Goal: Transaction & Acquisition: Purchase product/service

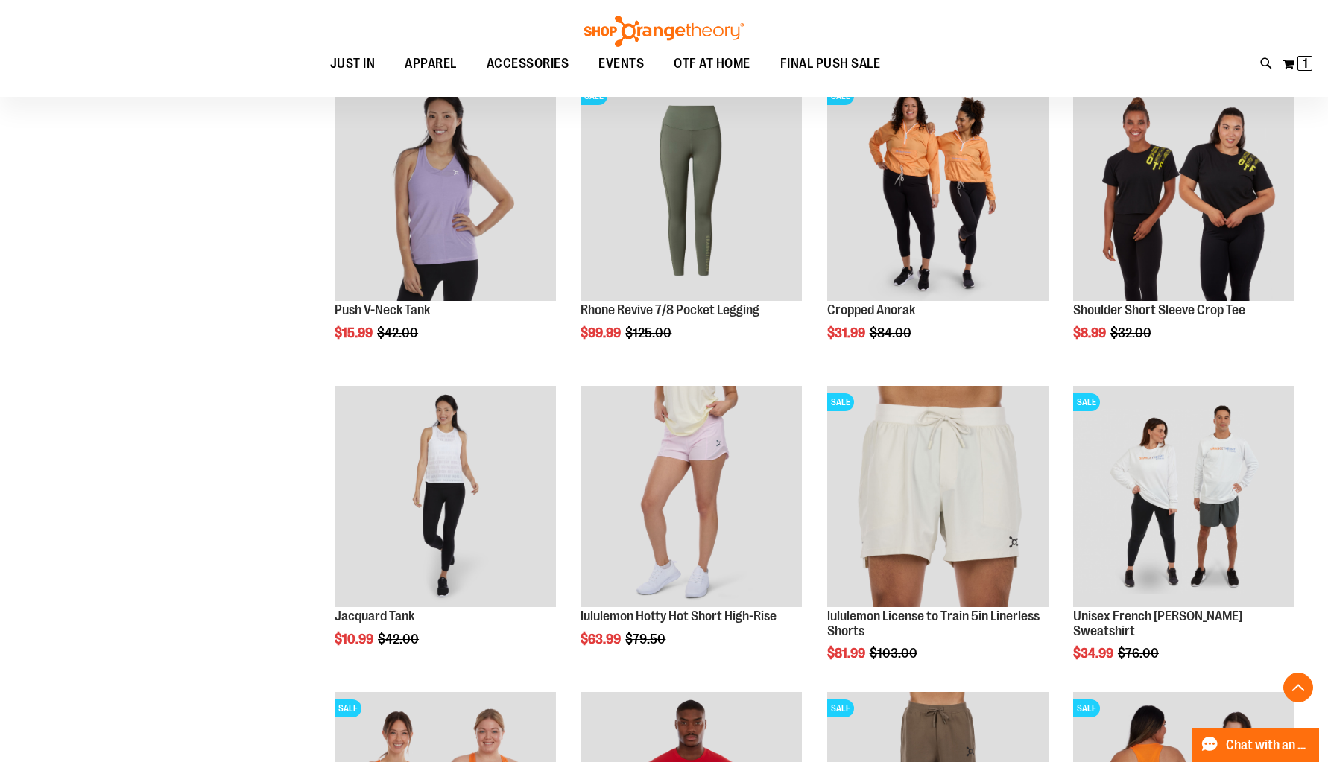
scroll to position [1329, 0]
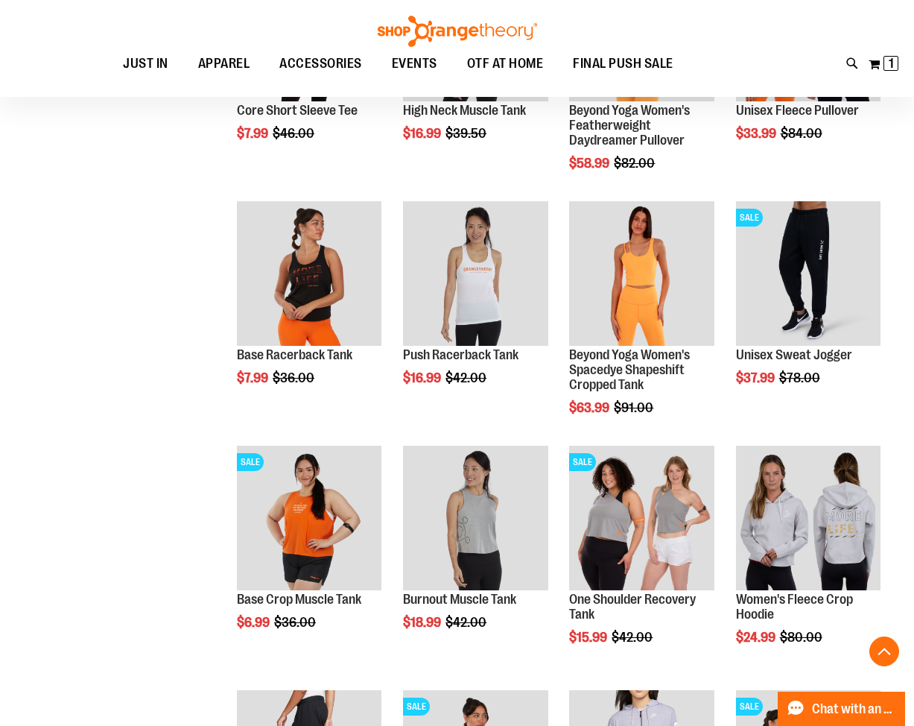
scroll to position [2450, 0]
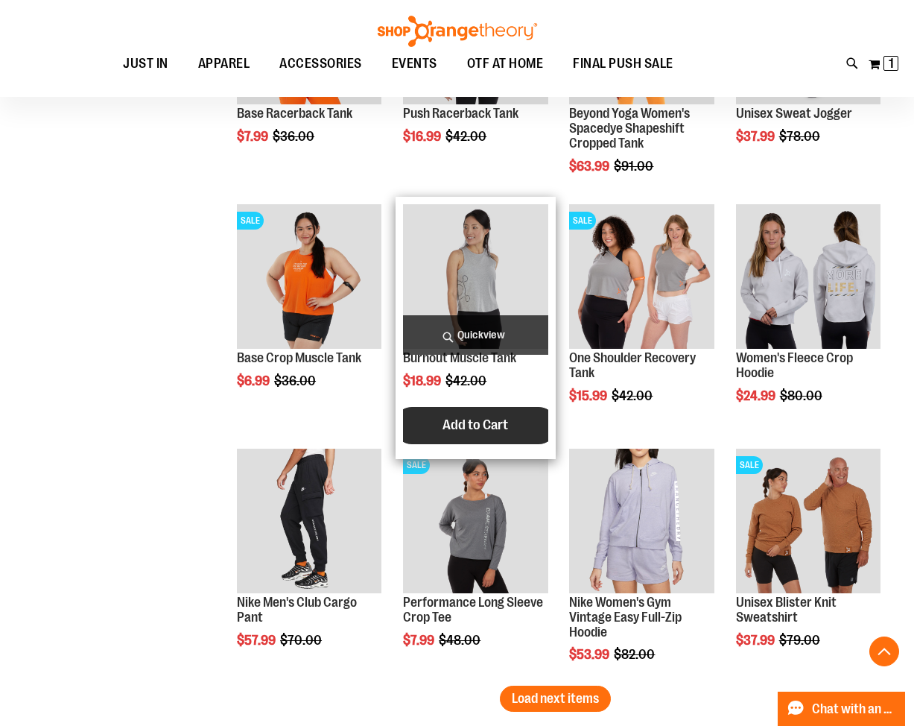
scroll to position [2897, 0]
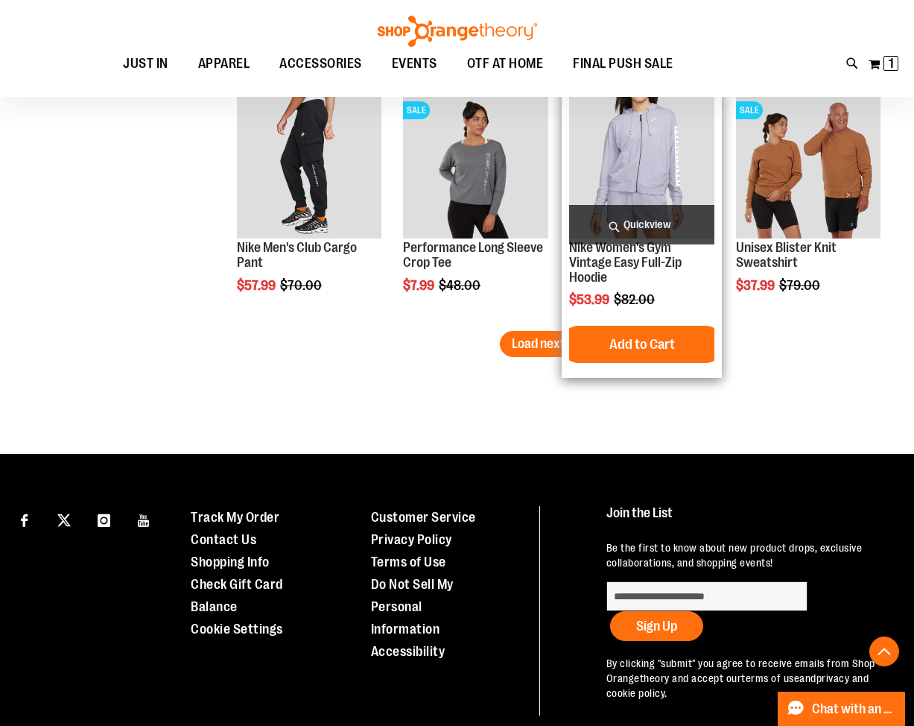
click at [573, 341] on span "Load next items" at bounding box center [555, 343] width 87 height 15
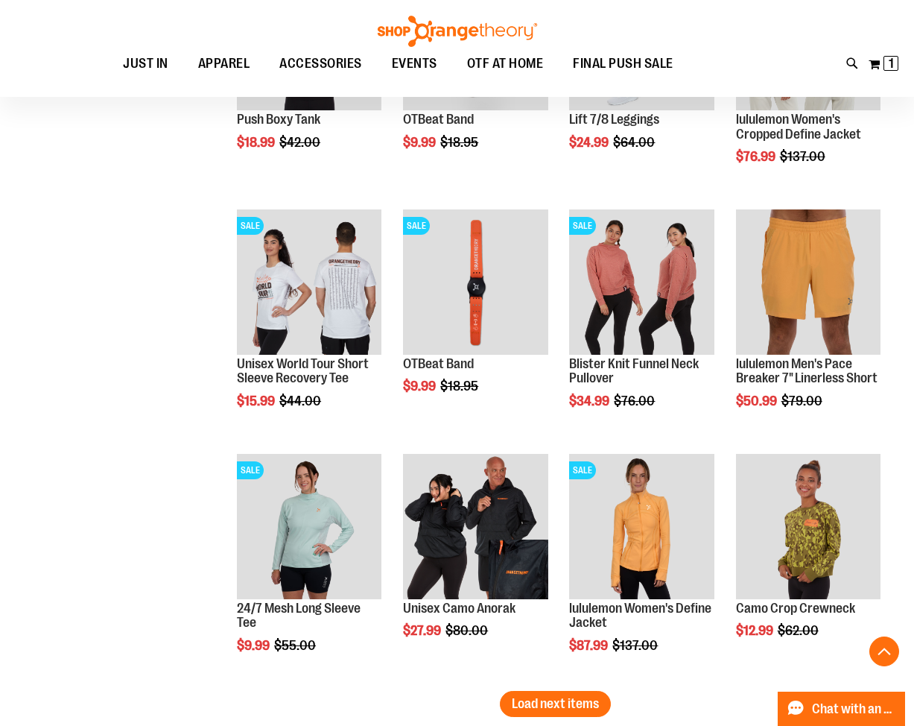
scroll to position [3345, 0]
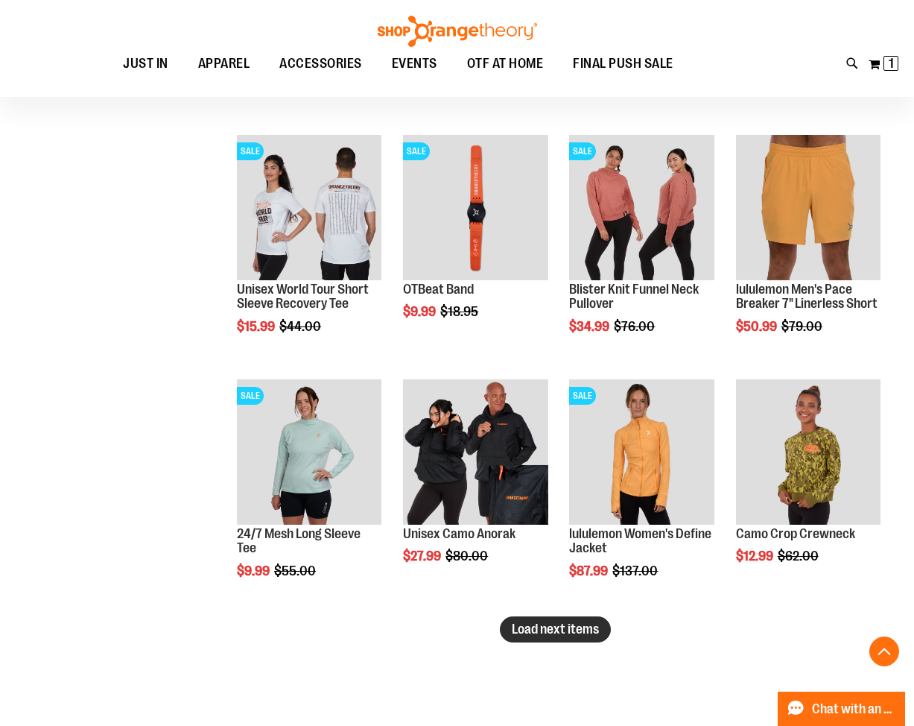
click at [550, 637] on button "Load next items" at bounding box center [555, 629] width 111 height 26
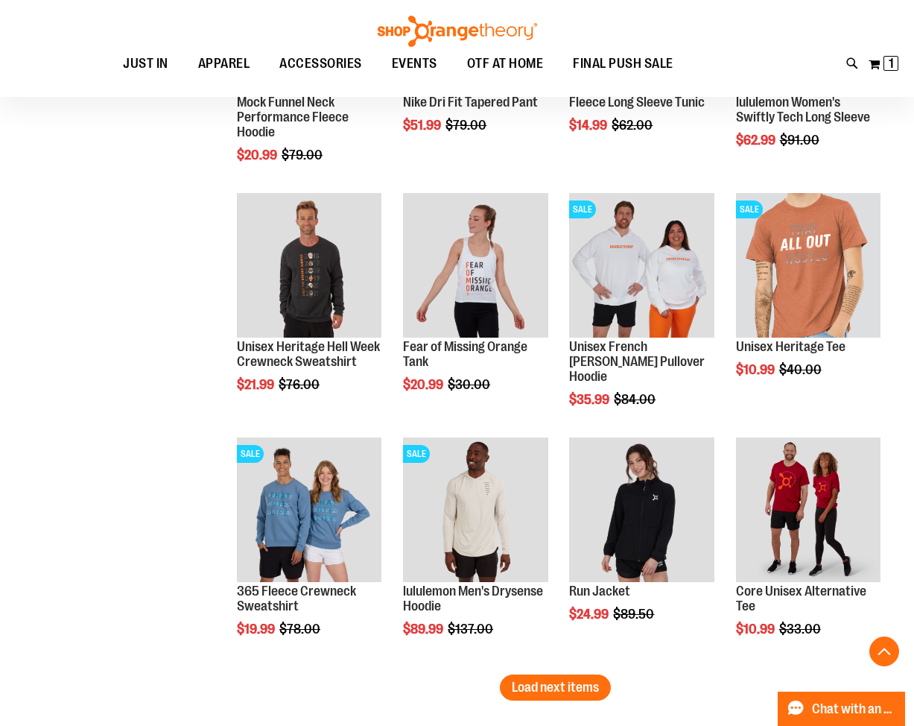
scroll to position [4164, 0]
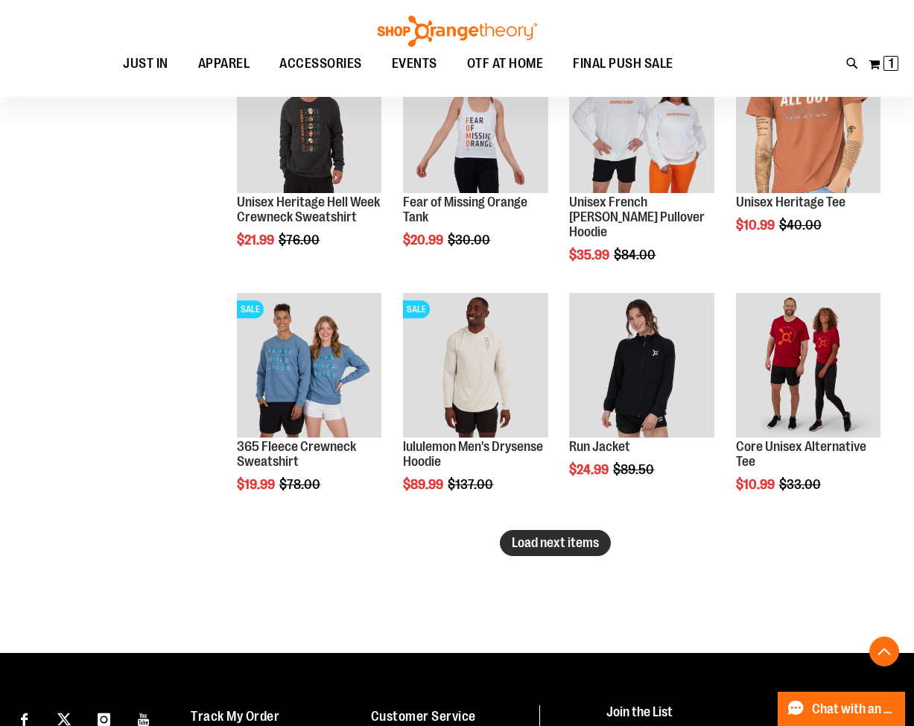
click at [566, 550] on button "Load next items" at bounding box center [555, 543] width 111 height 26
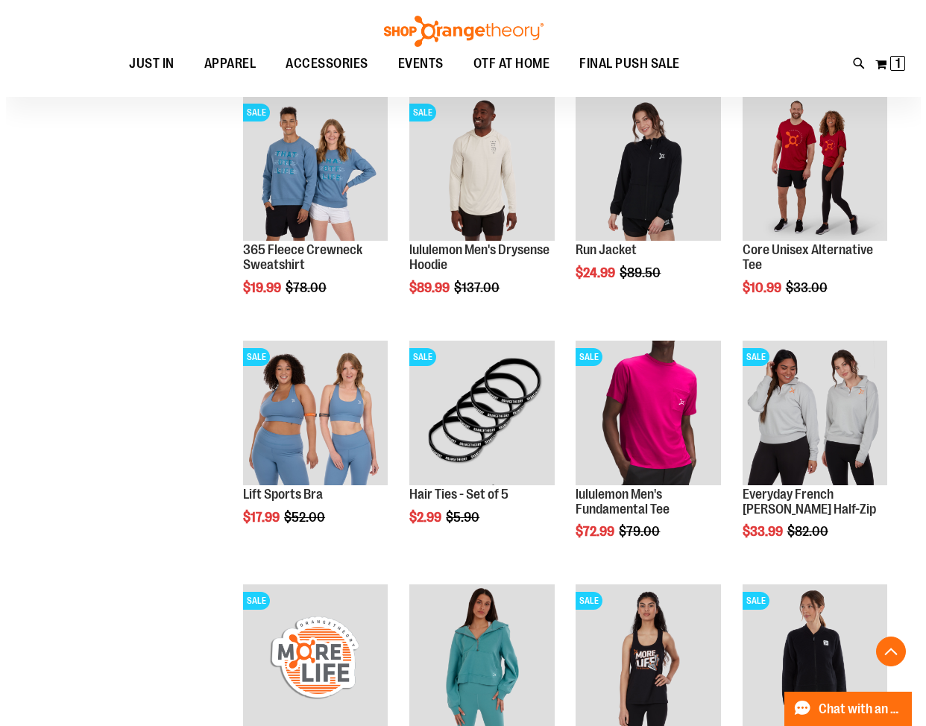
scroll to position [4388, 0]
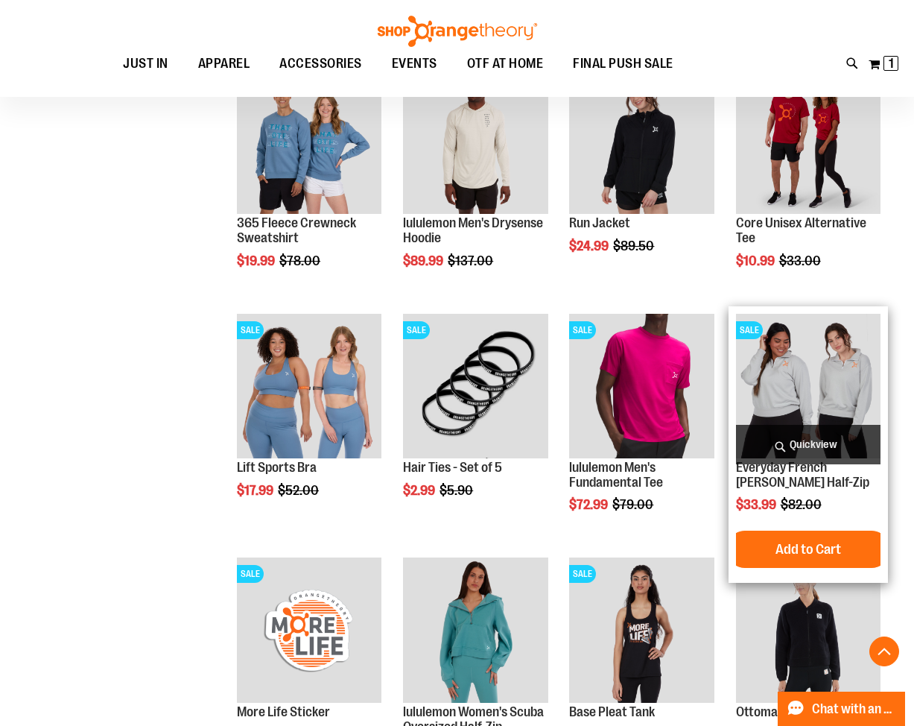
click at [821, 450] on span "Quickview" at bounding box center [808, 444] width 145 height 39
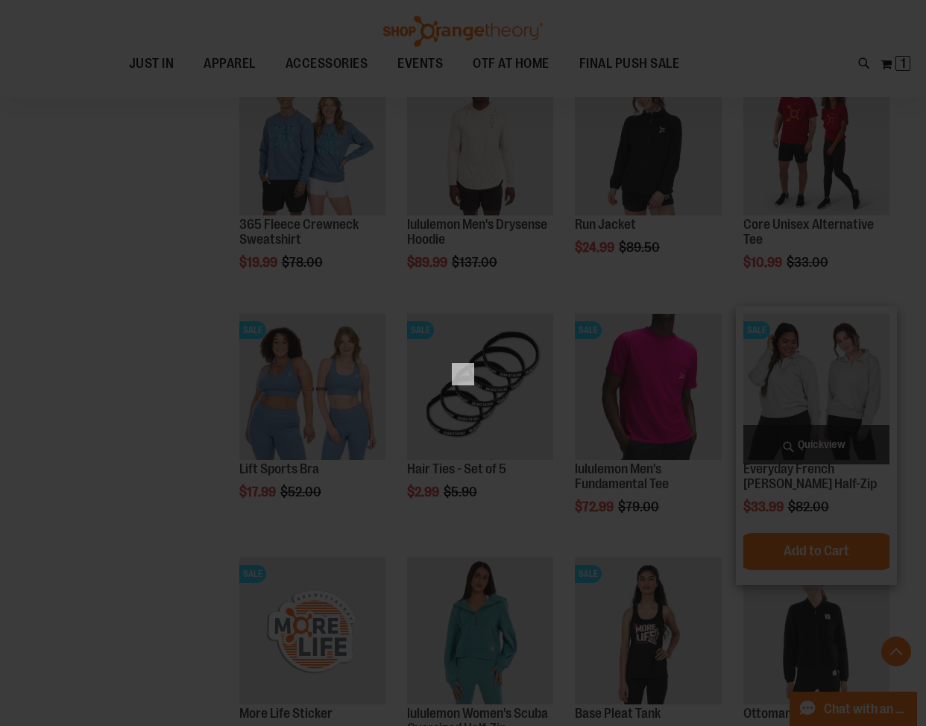
scroll to position [0, 0]
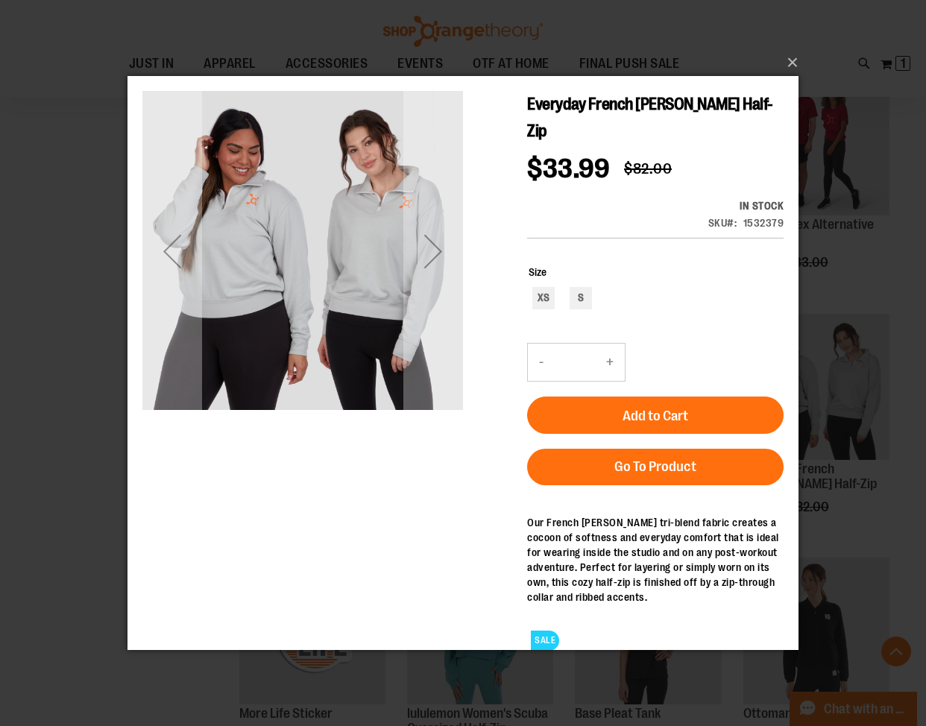
click at [861, 292] on div "×" at bounding box center [463, 363] width 926 height 726
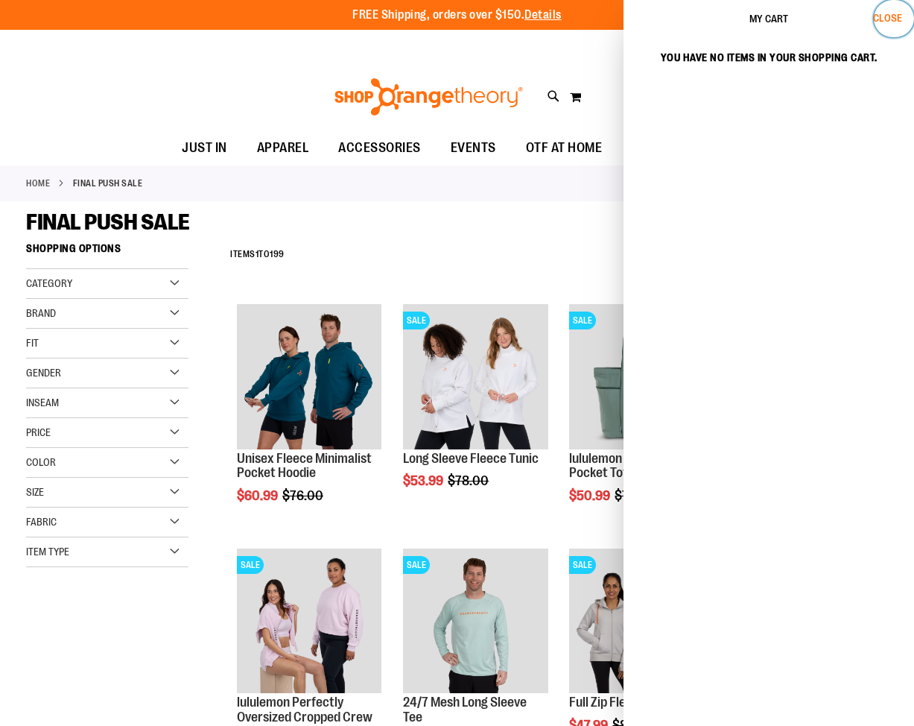
click at [889, 23] on span "Close" at bounding box center [887, 18] width 29 height 12
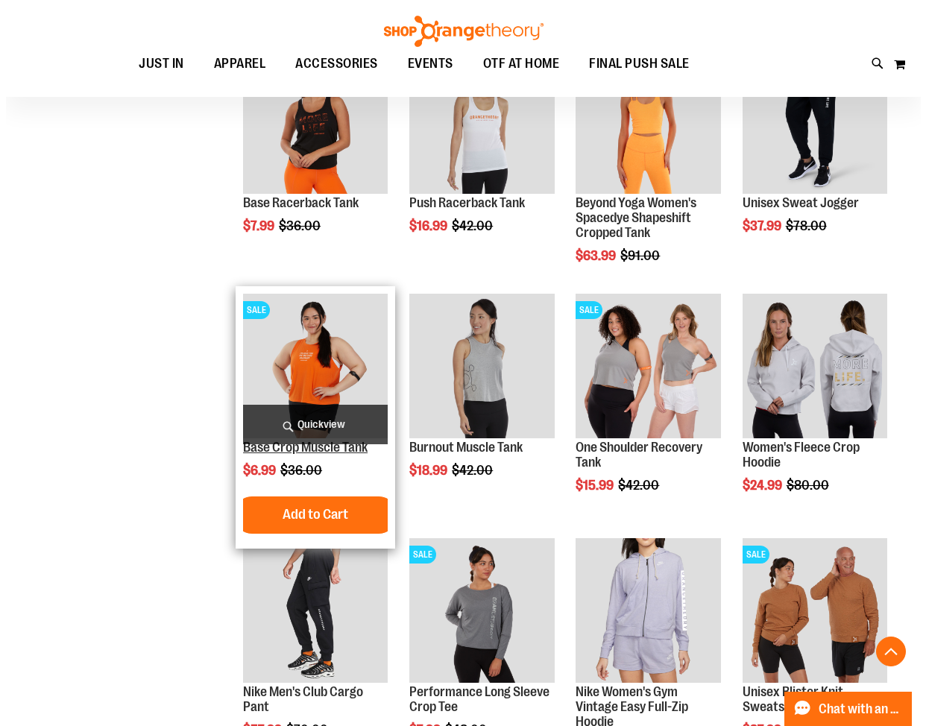
scroll to position [2459, 0]
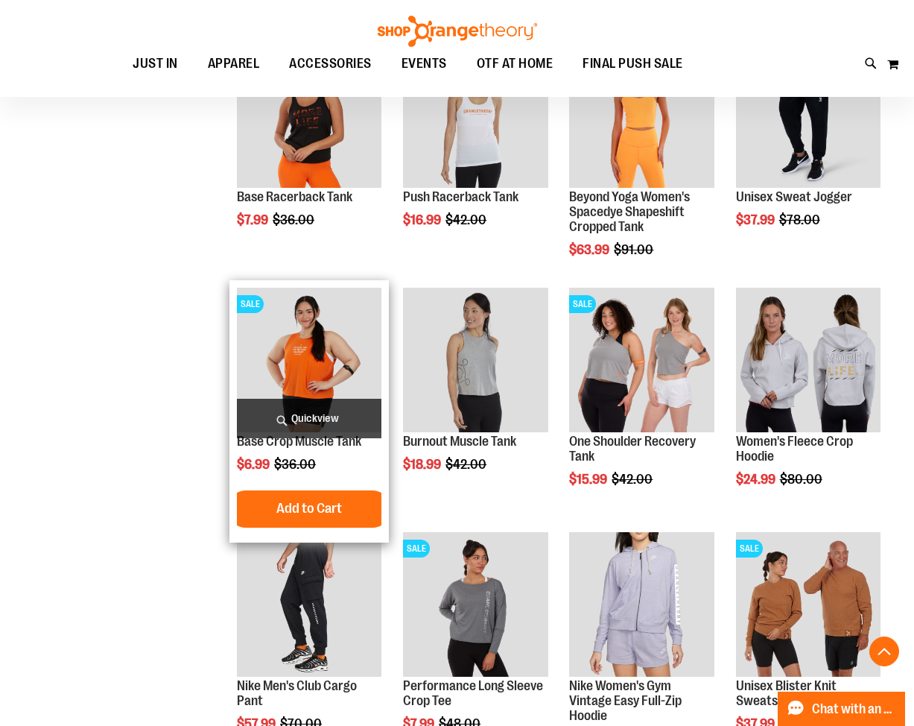
click at [345, 419] on span "Quickview" at bounding box center [309, 418] width 145 height 39
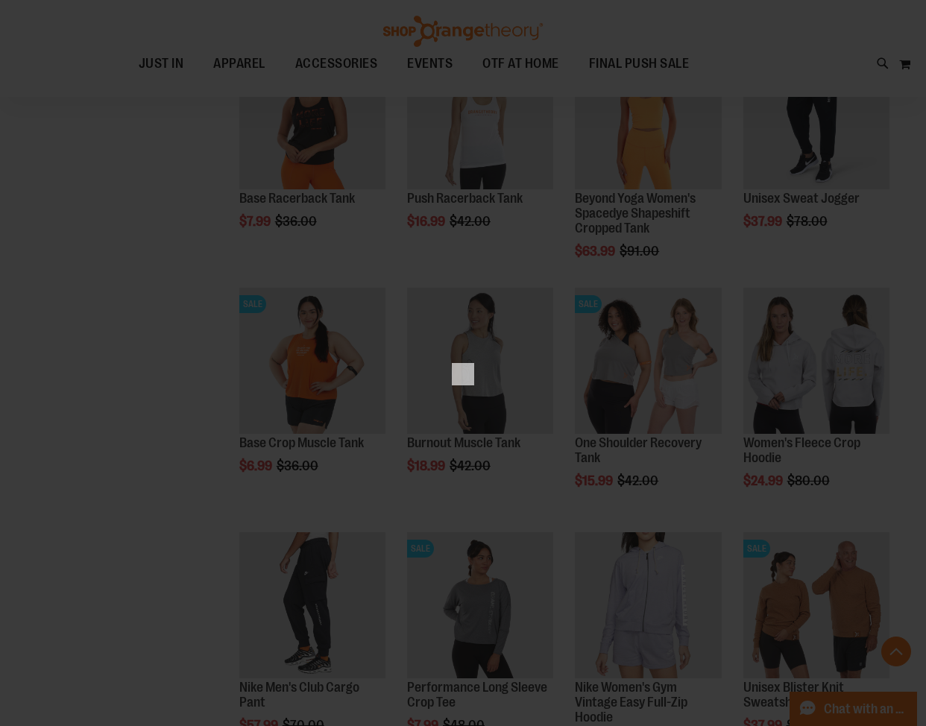
scroll to position [0, 0]
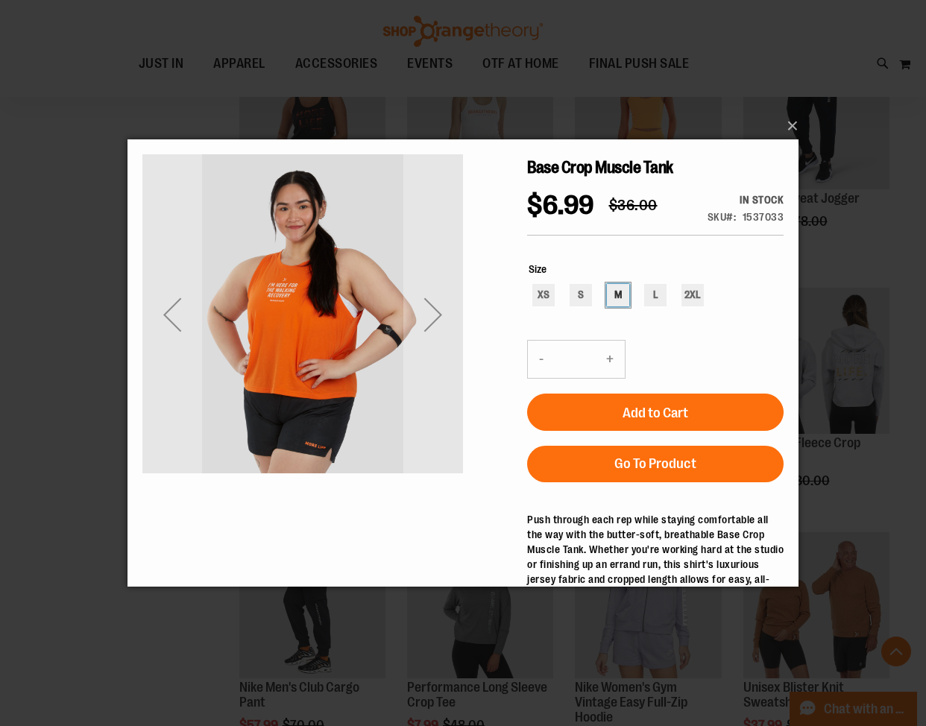
click at [607, 291] on div "M" at bounding box center [618, 295] width 22 height 22
type input "***"
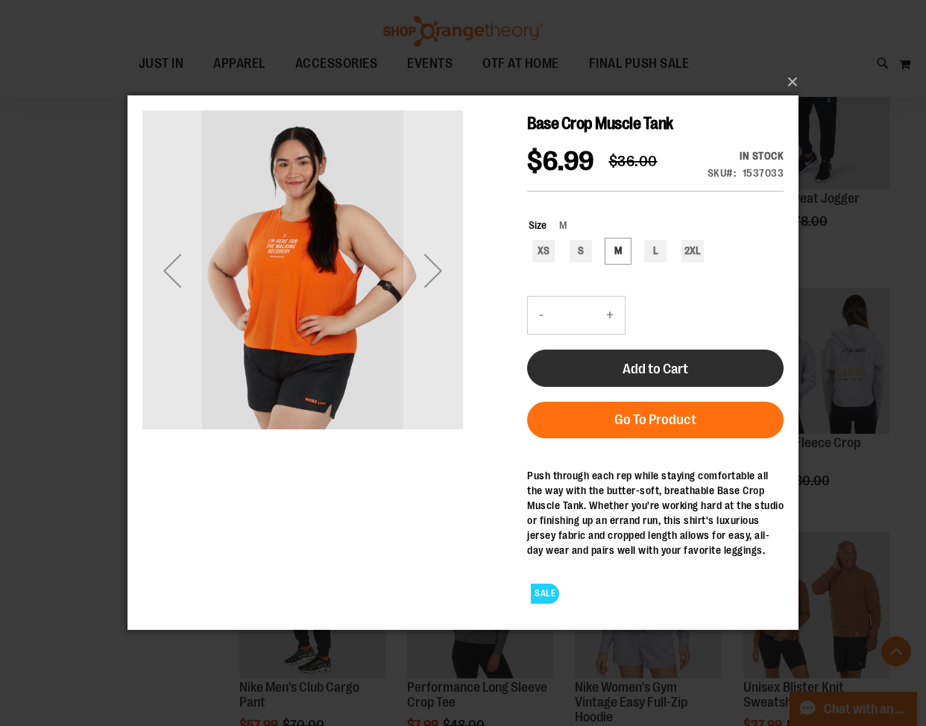
click at [628, 364] on span "Add to Cart" at bounding box center [655, 369] width 66 height 16
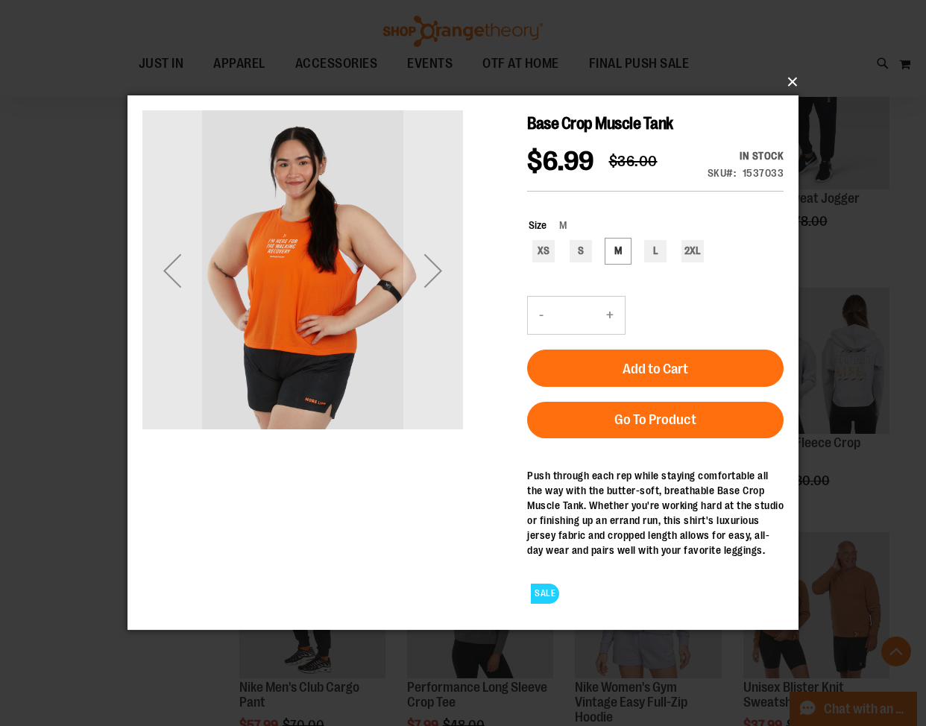
click at [785, 81] on button "×" at bounding box center [467, 82] width 671 height 33
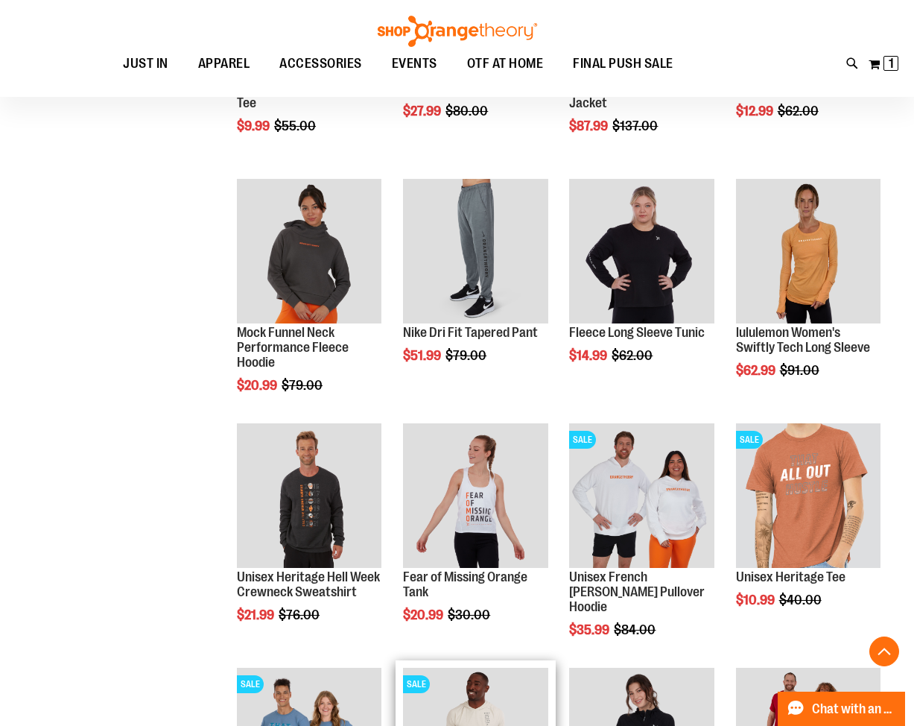
scroll to position [3801, 0]
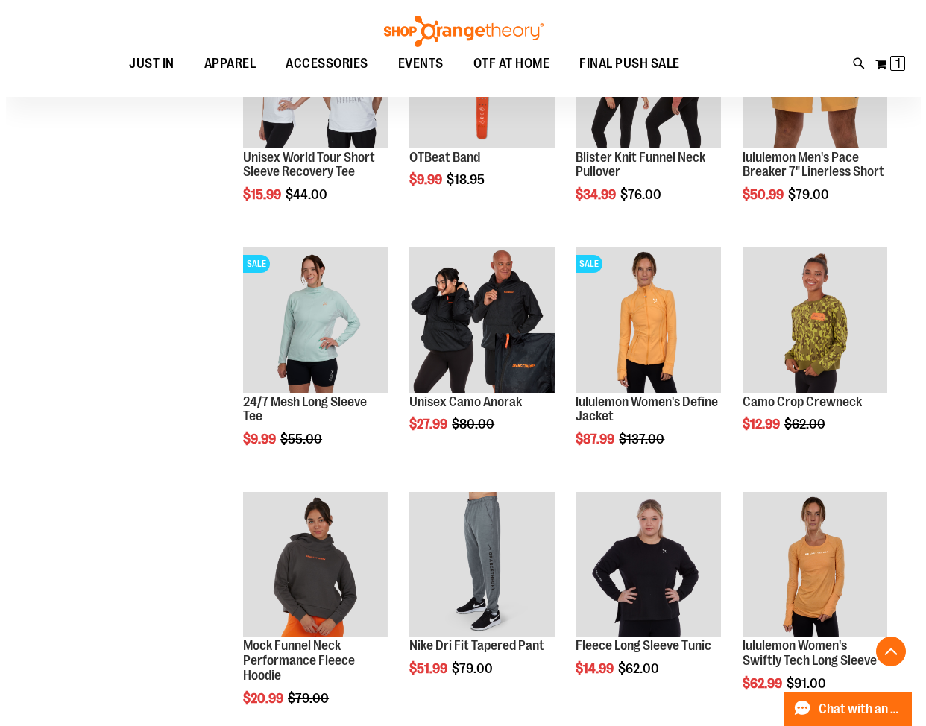
scroll to position [3503, 0]
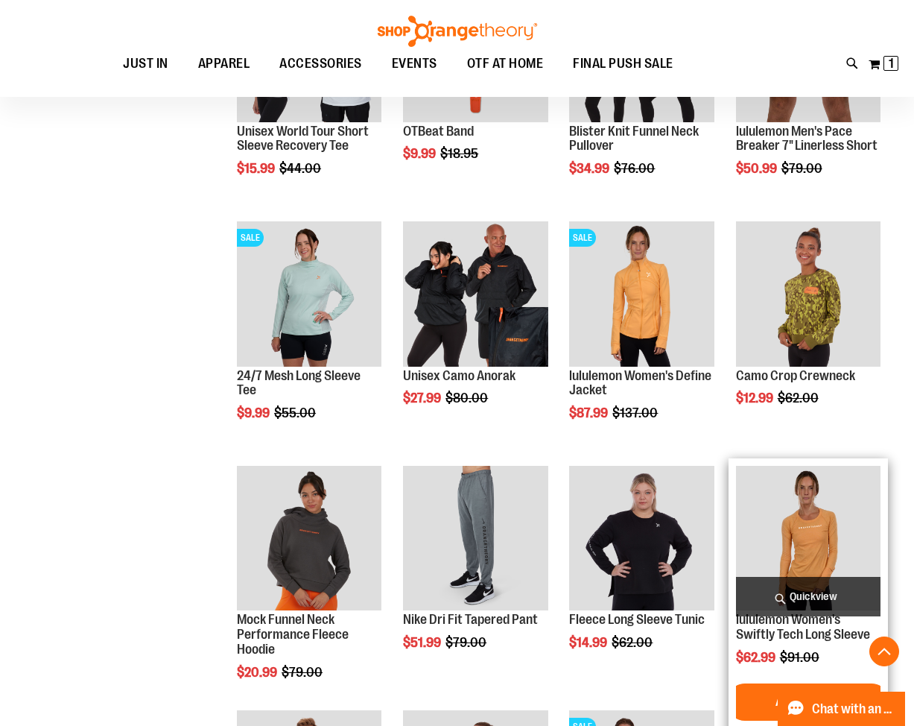
click at [794, 592] on span "Quickview" at bounding box center [808, 596] width 145 height 39
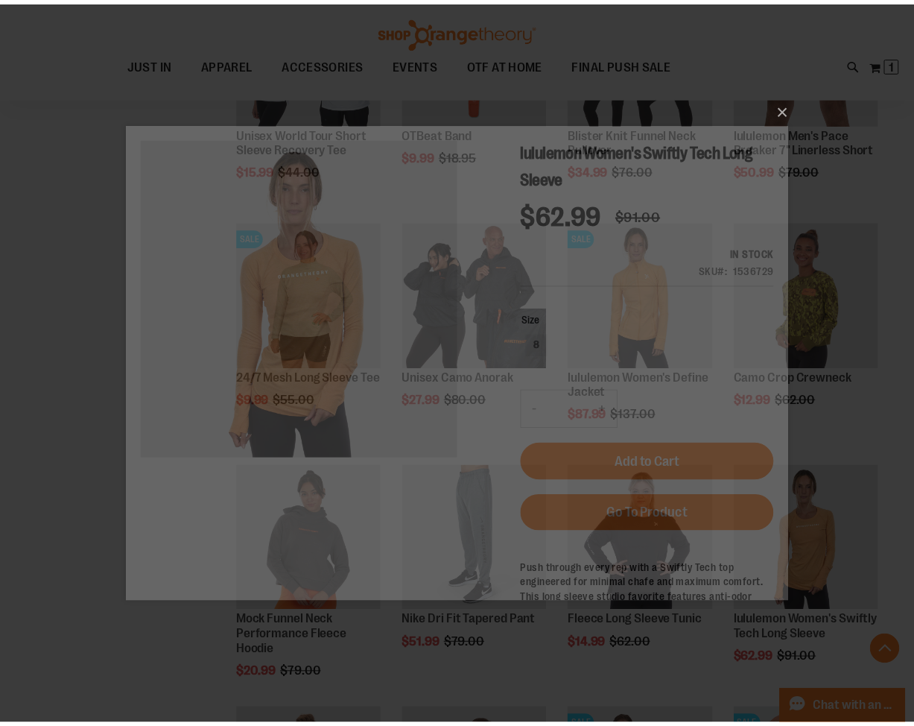
scroll to position [0, 0]
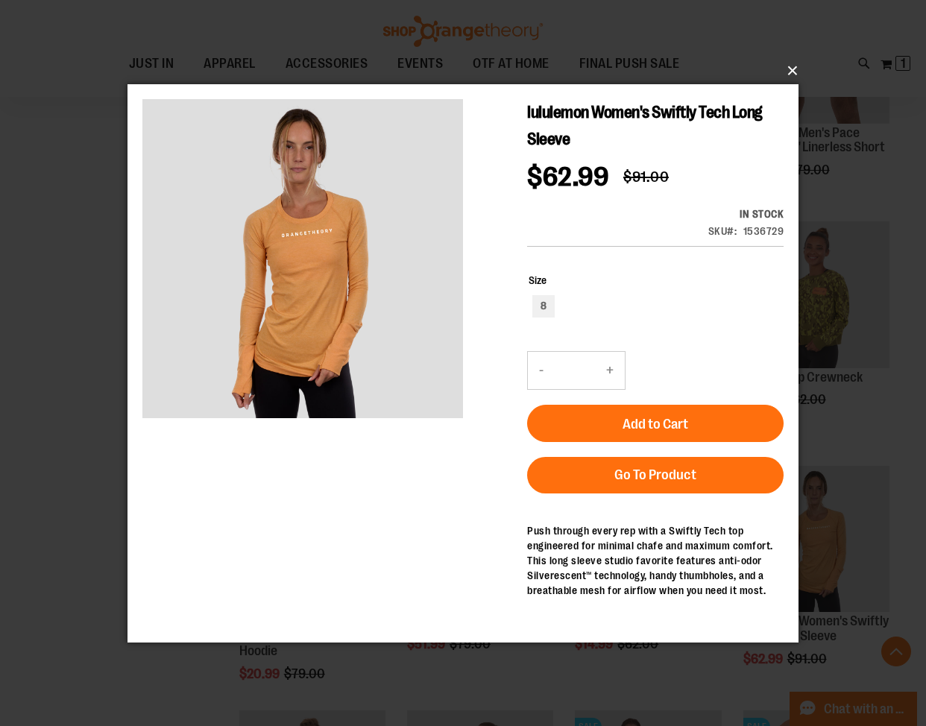
click at [787, 68] on button "×" at bounding box center [467, 70] width 671 height 33
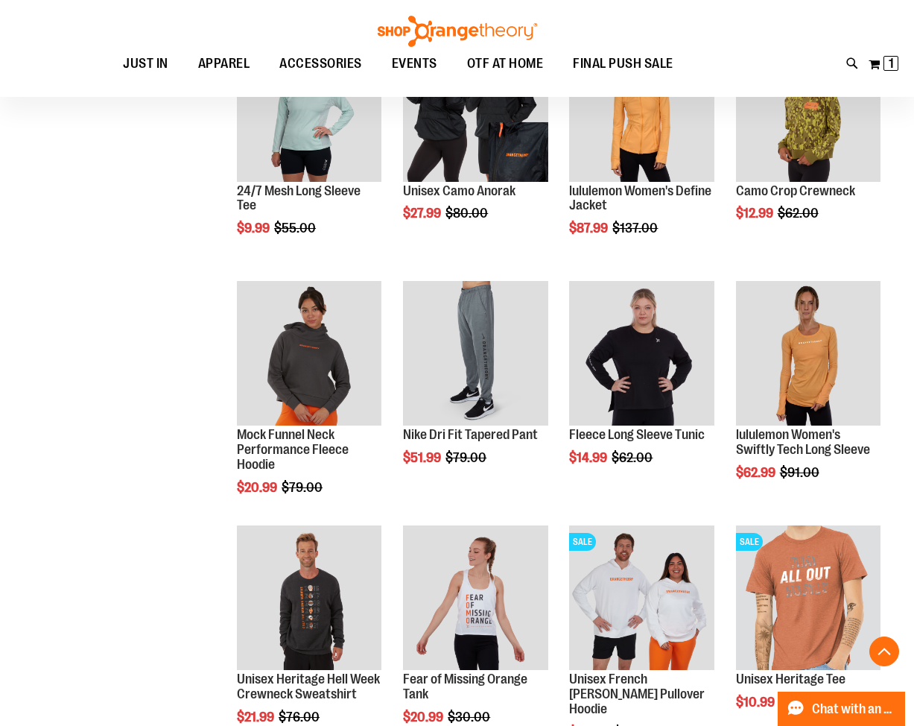
scroll to position [3726, 0]
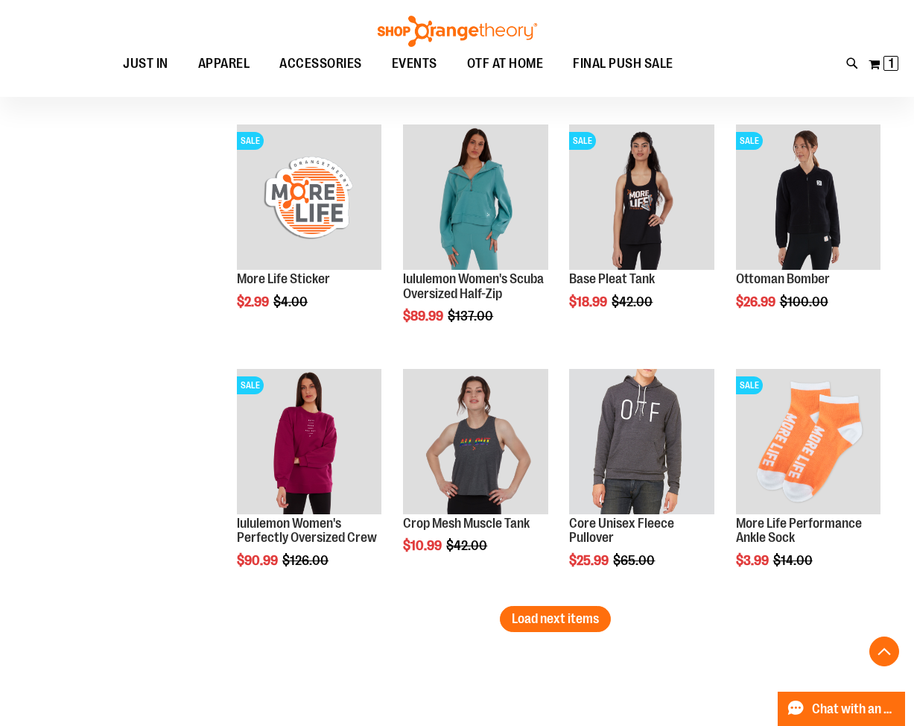
scroll to position [4844, 0]
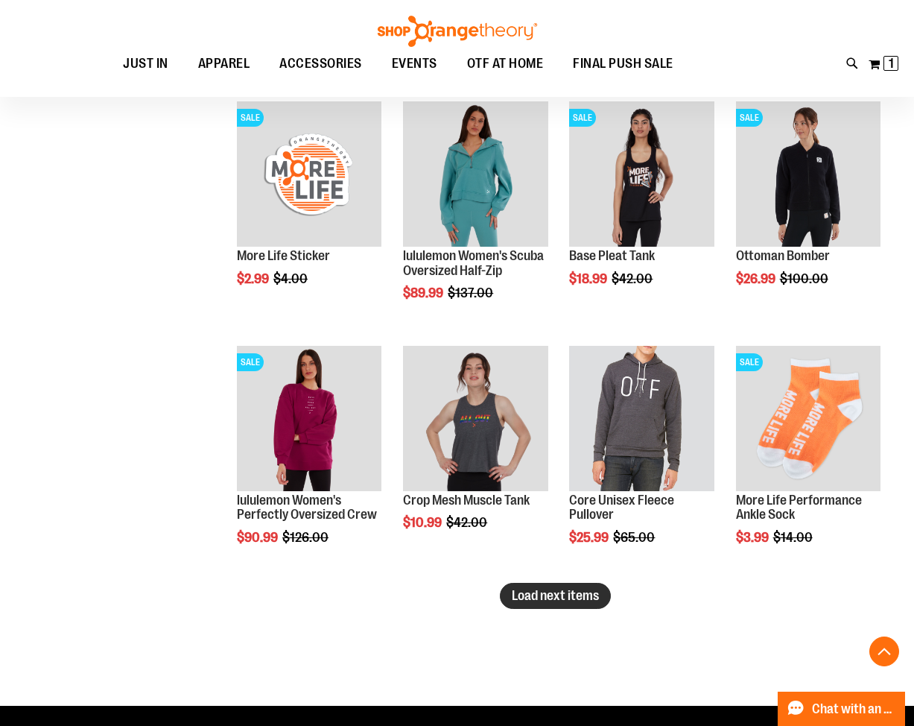
click at [534, 590] on span "Load next items" at bounding box center [555, 595] width 87 height 15
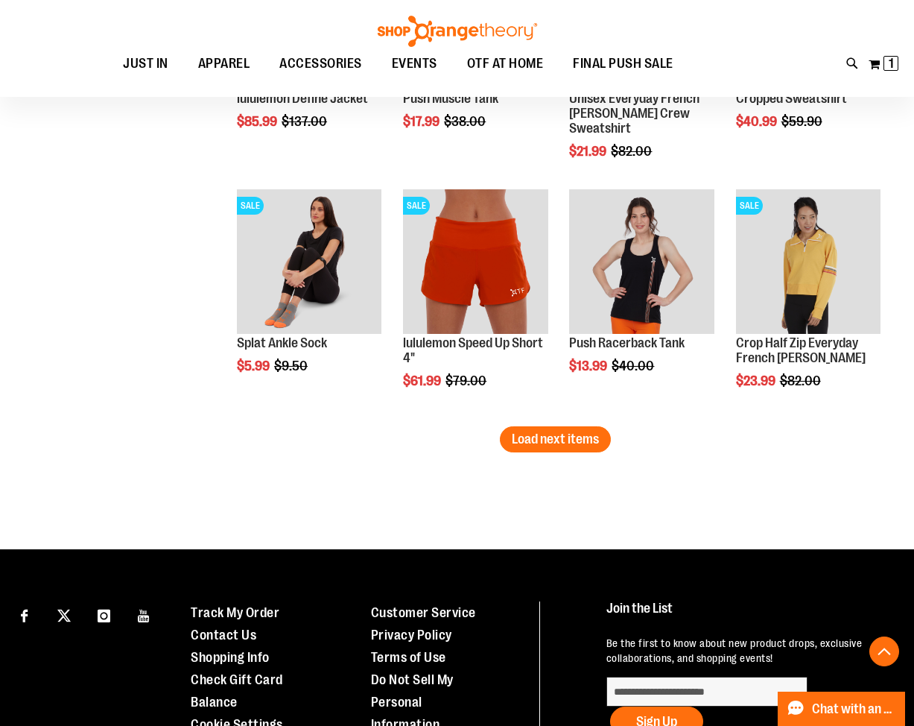
scroll to position [5738, 0]
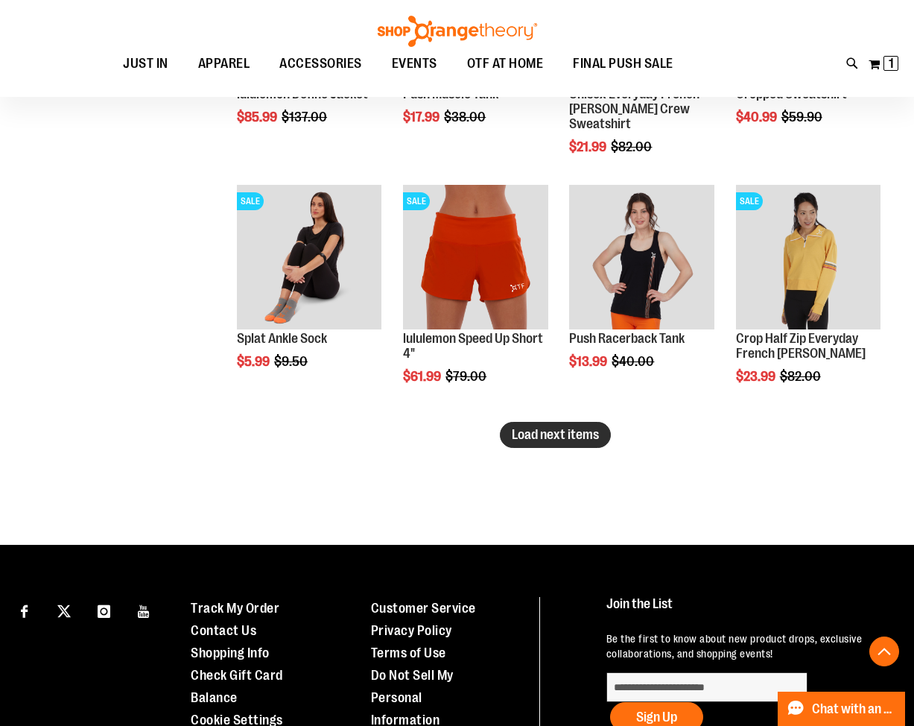
click at [511, 431] on button "Load next items" at bounding box center [555, 435] width 111 height 26
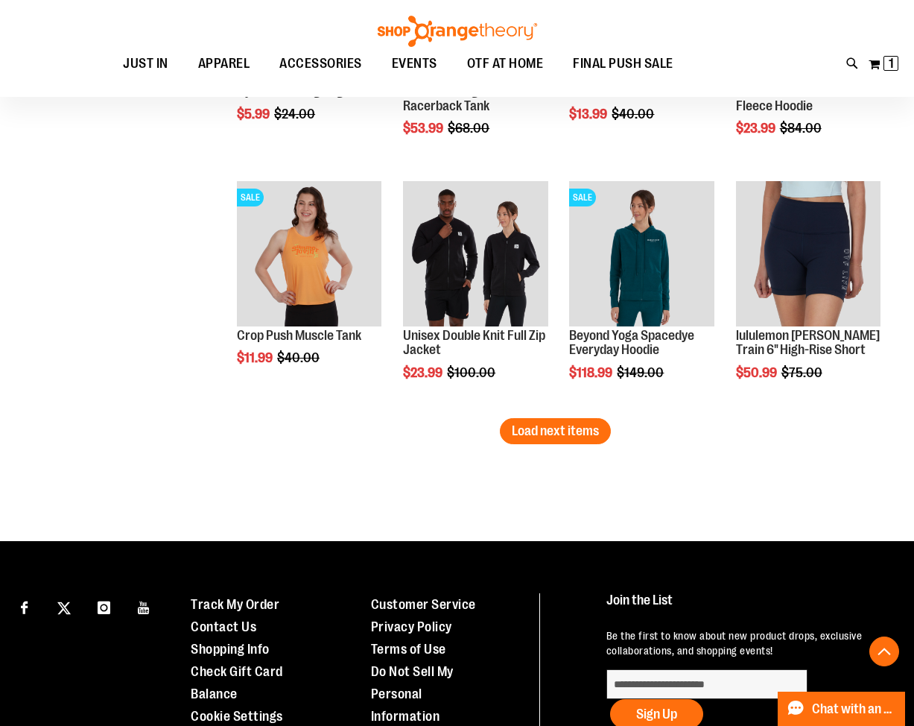
scroll to position [6484, 0]
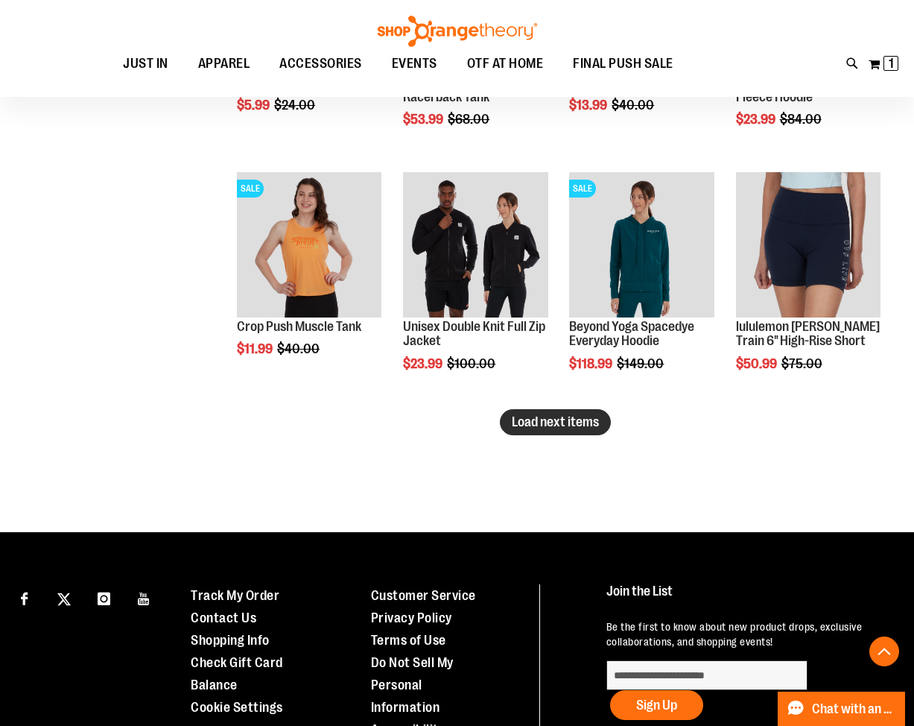
click at [525, 434] on button "Load next items" at bounding box center [555, 422] width 111 height 26
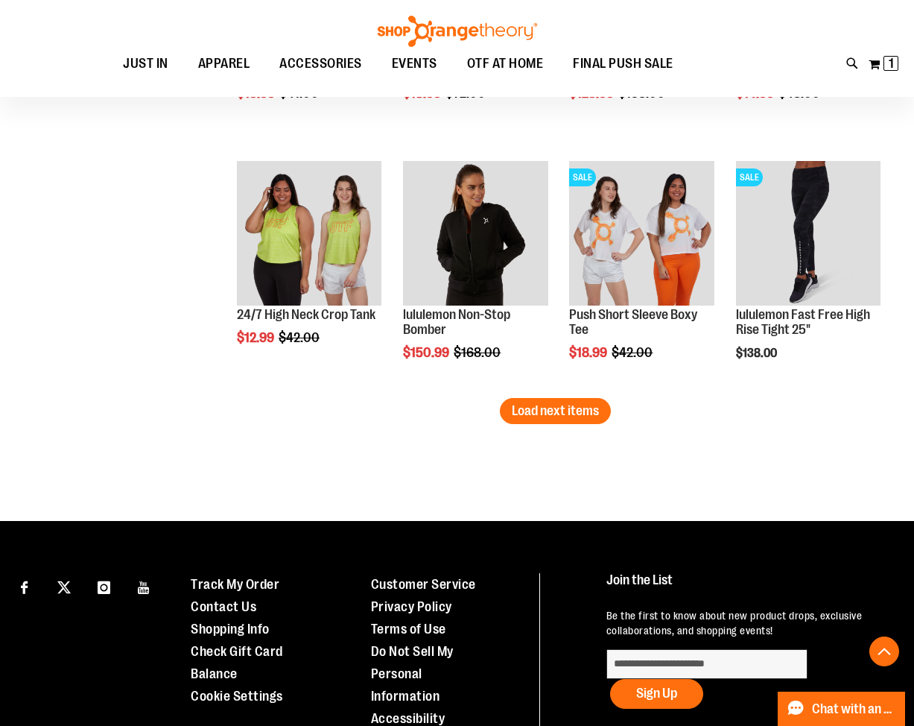
scroll to position [7229, 0]
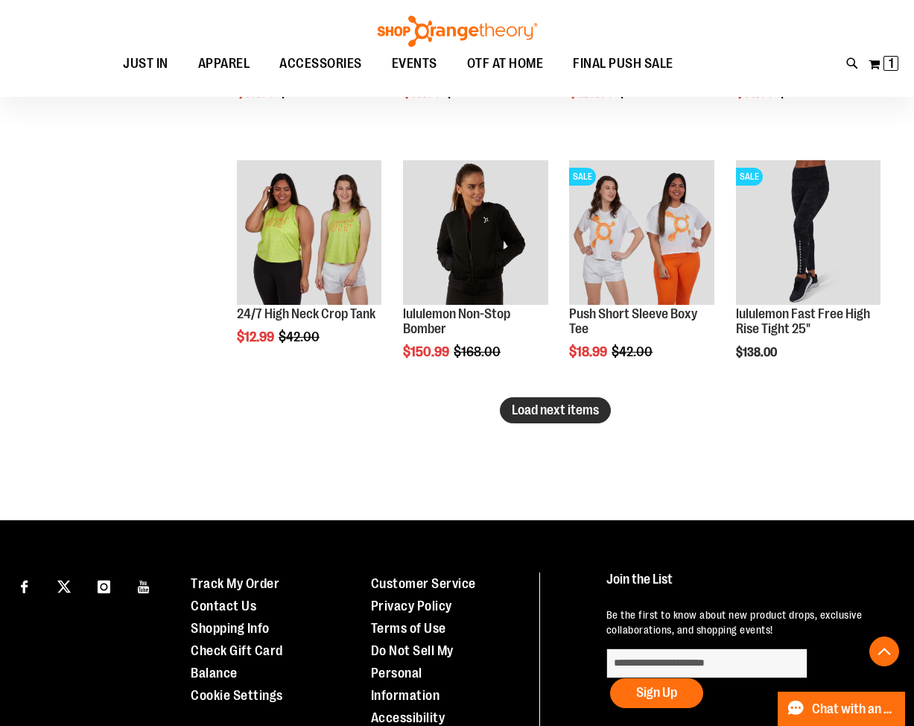
click at [563, 403] on span "Load next items" at bounding box center [555, 409] width 87 height 15
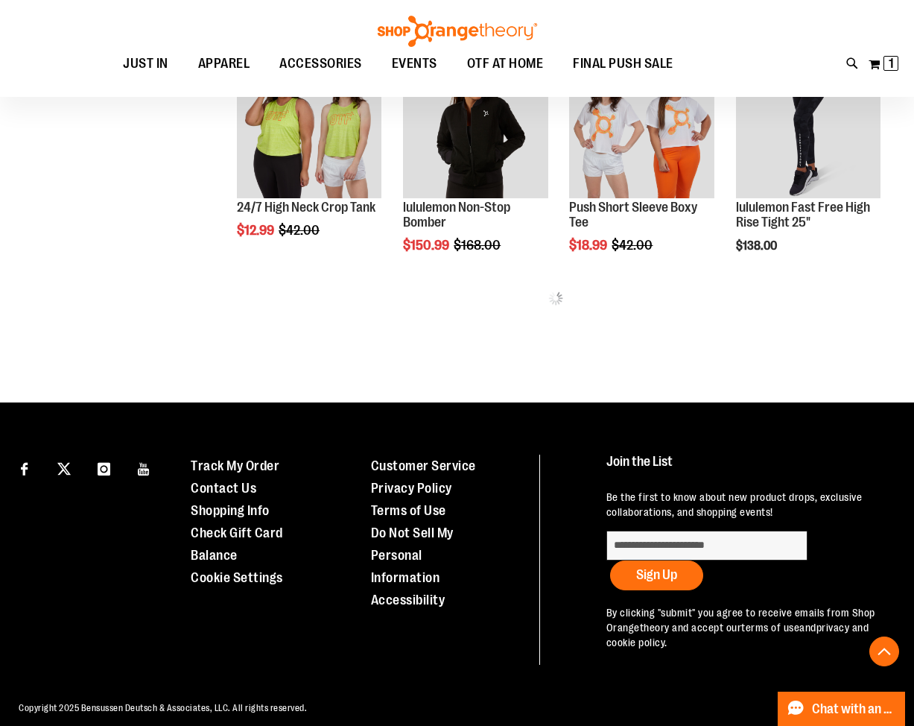
scroll to position [7350, 0]
